Goal: Understand process/instructions: Learn how to perform a task or action

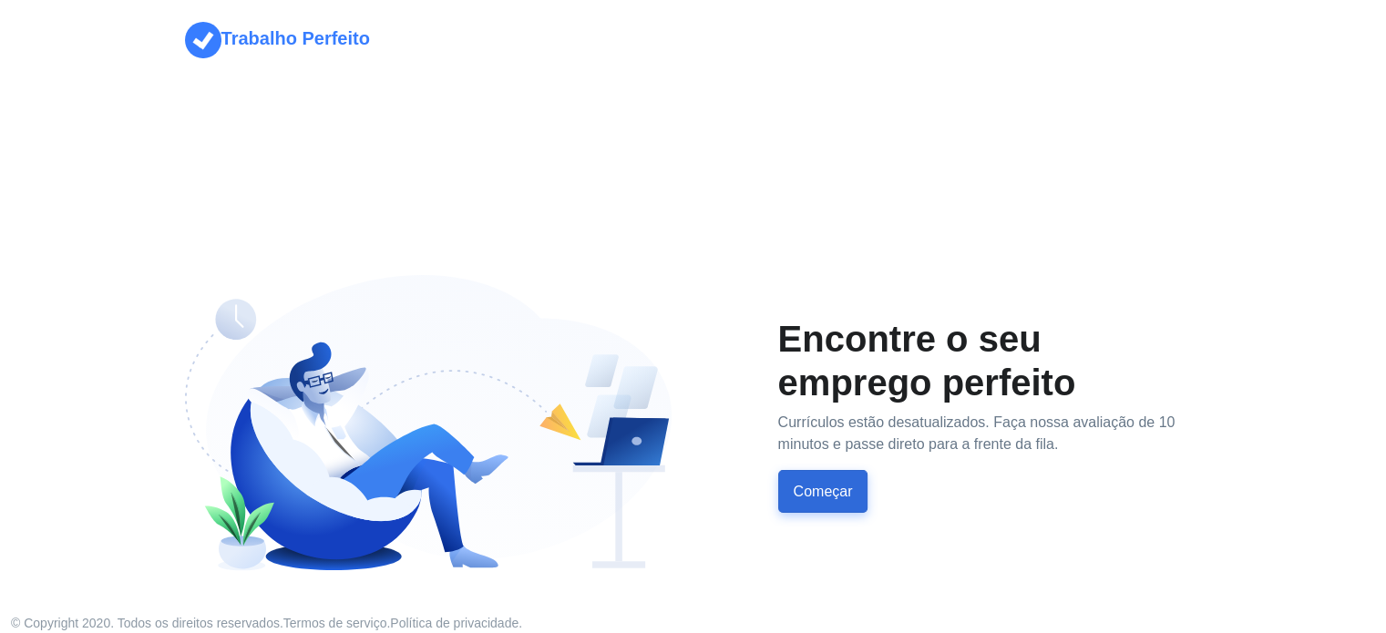
click at [838, 497] on font "Começar" at bounding box center [823, 491] width 59 height 15
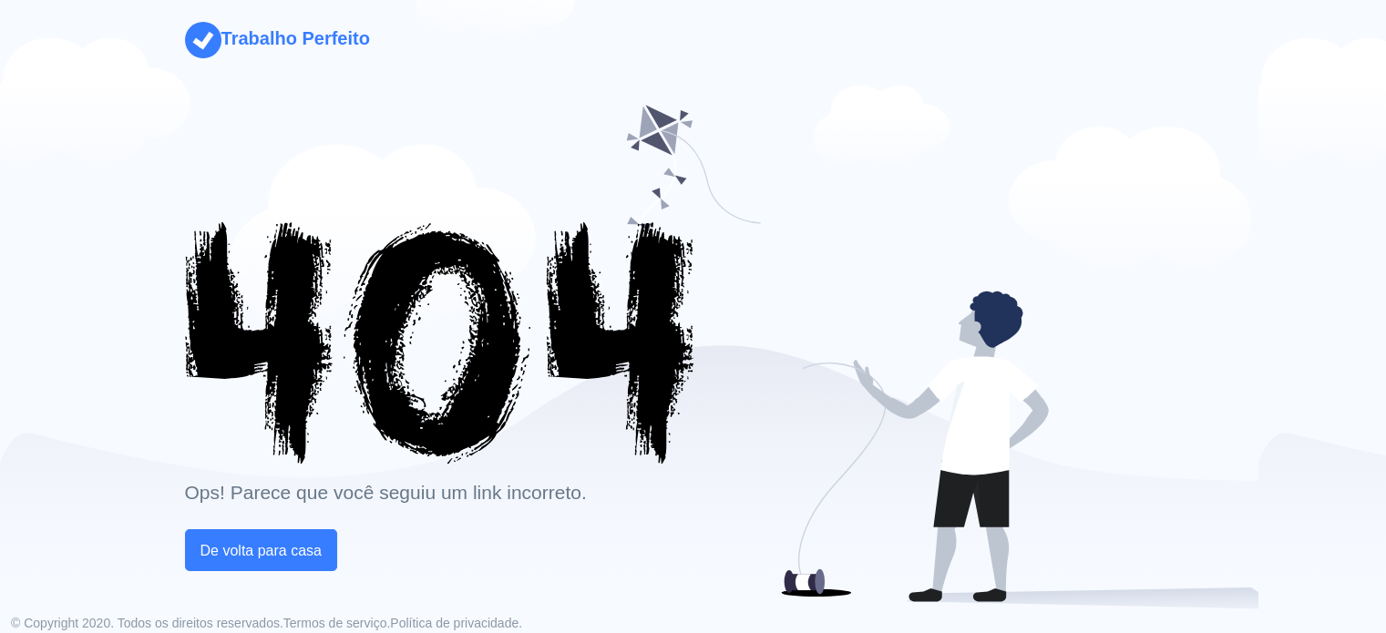
scroll to position [80, 0]
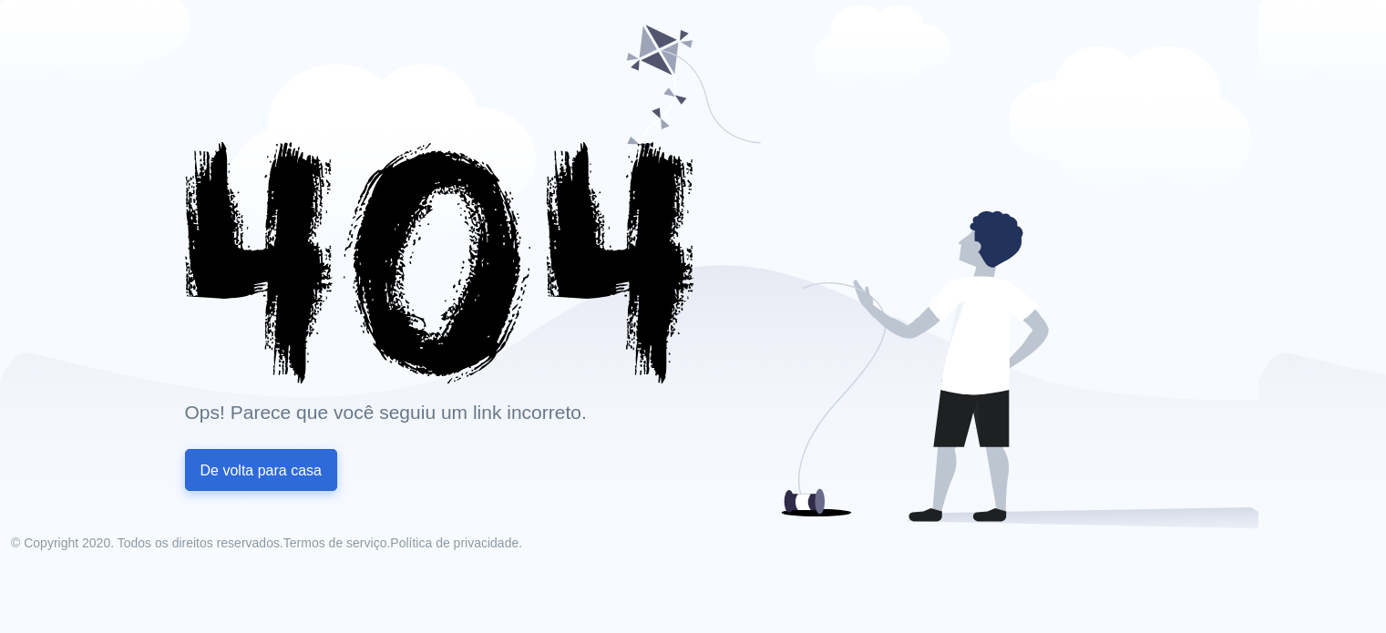
click at [276, 475] on font "De volta para casa" at bounding box center [261, 470] width 121 height 15
click at [276, 472] on font "De volta para casa" at bounding box center [261, 470] width 121 height 15
click at [273, 470] on font "De volta para casa" at bounding box center [261, 470] width 121 height 15
